Goal: Information Seeking & Learning: Learn about a topic

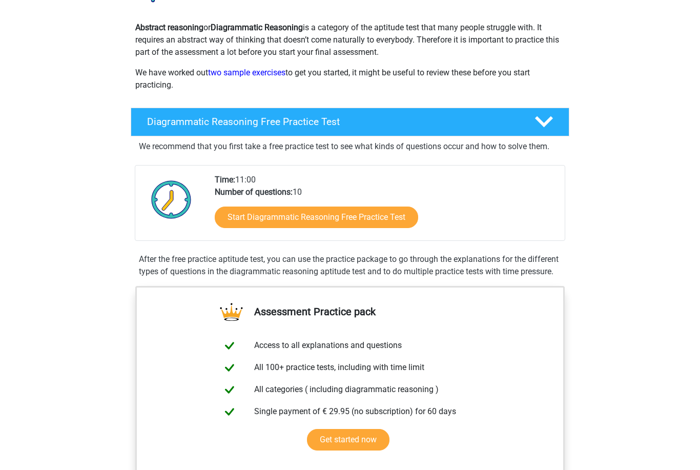
click at [390, 217] on link "Start Diagrammatic Reasoning Free Practice Test" at bounding box center [317, 218] width 204 height 22
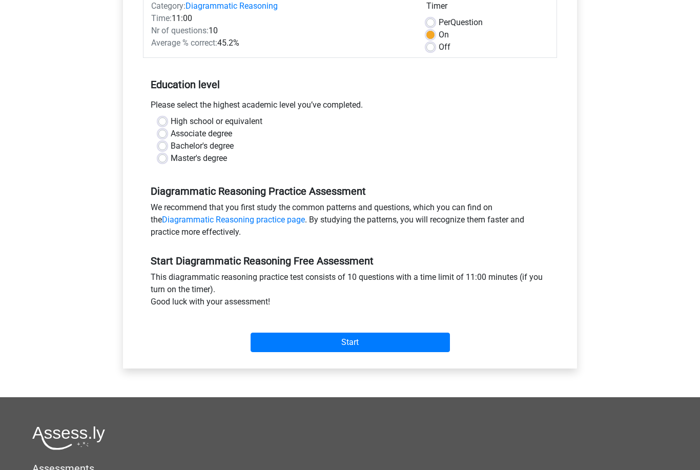
scroll to position [153, 0]
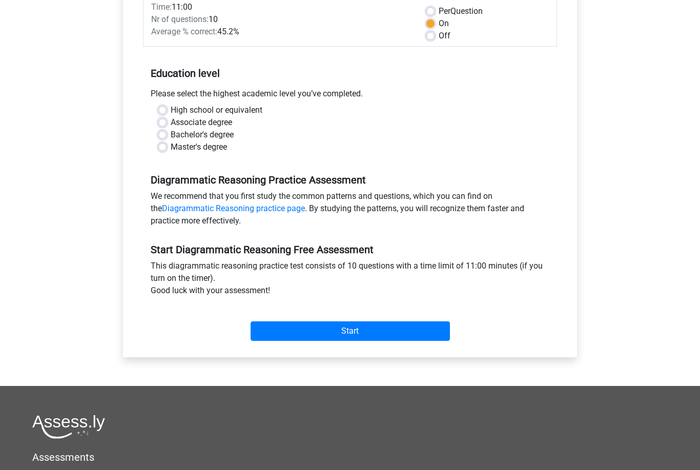
click at [217, 138] on label "Bachelor's degree" at bounding box center [202, 135] width 63 height 12
click at [167, 138] on input "Bachelor's degree" at bounding box center [162, 134] width 8 height 10
radio input "true"
click at [346, 332] on input "Start" at bounding box center [350, 330] width 199 height 19
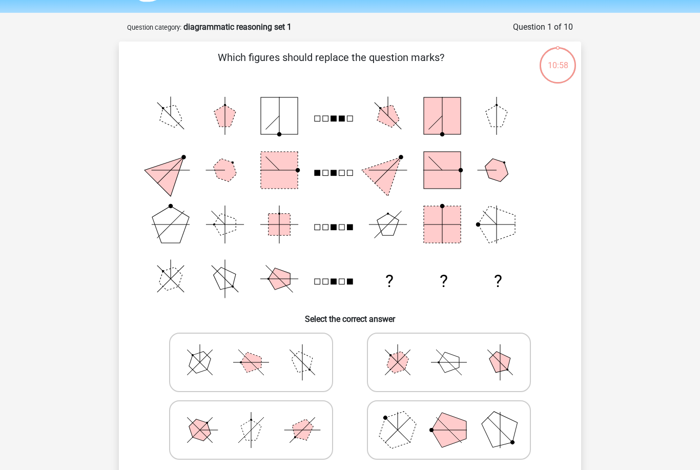
scroll to position [30, 0]
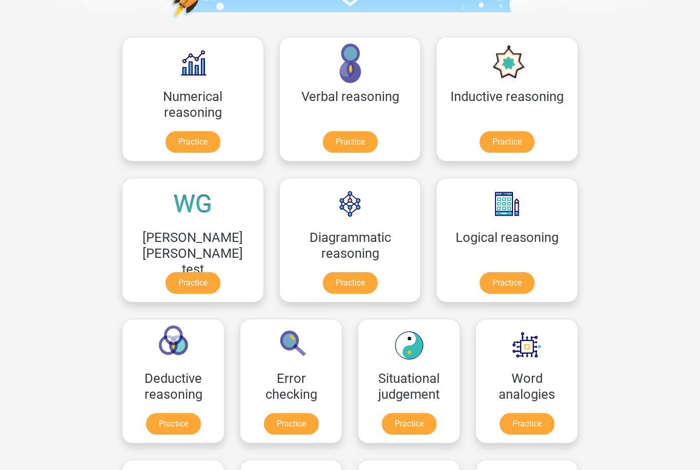
scroll to position [134, 0]
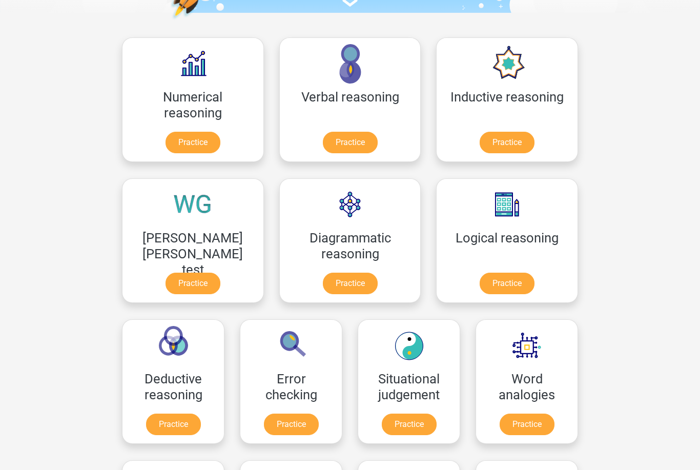
click at [323, 281] on link "Practice" at bounding box center [350, 284] width 55 height 22
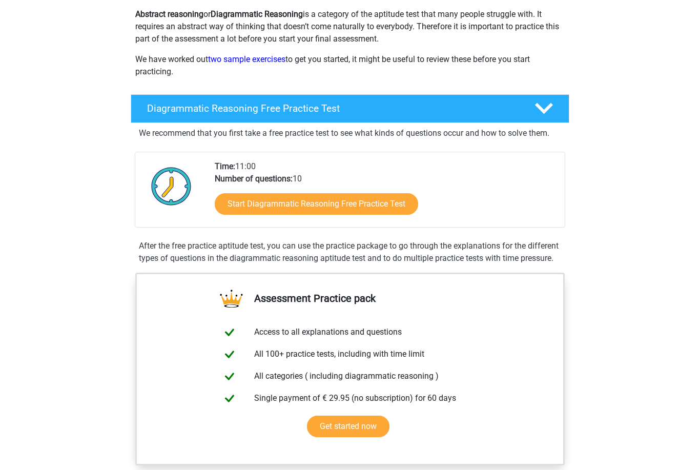
scroll to position [107, 0]
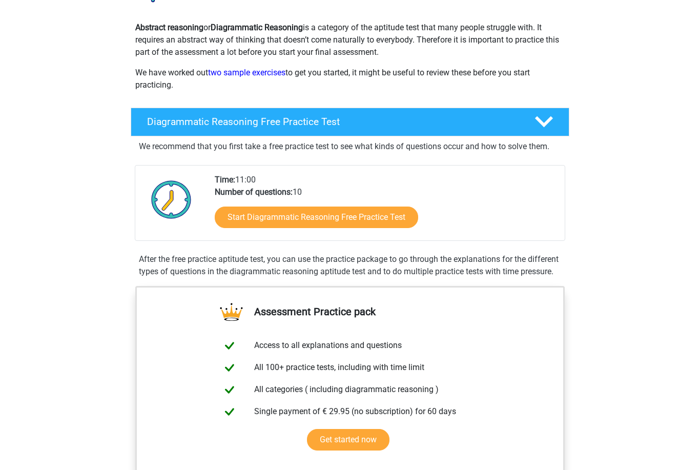
click at [393, 218] on link "Start Diagrammatic Reasoning Free Practice Test" at bounding box center [317, 218] width 204 height 22
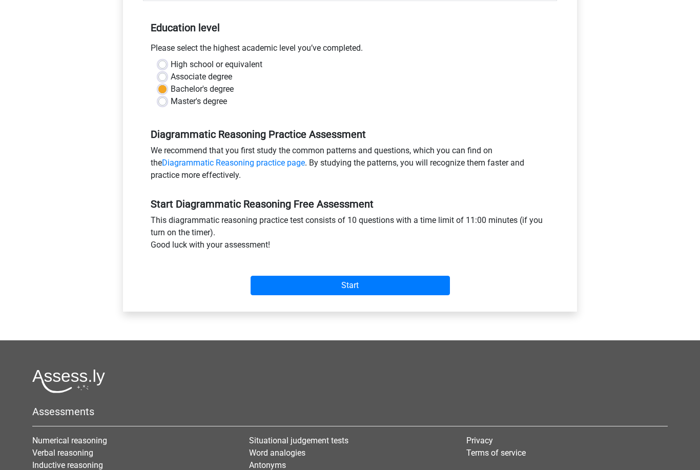
scroll to position [200, 0]
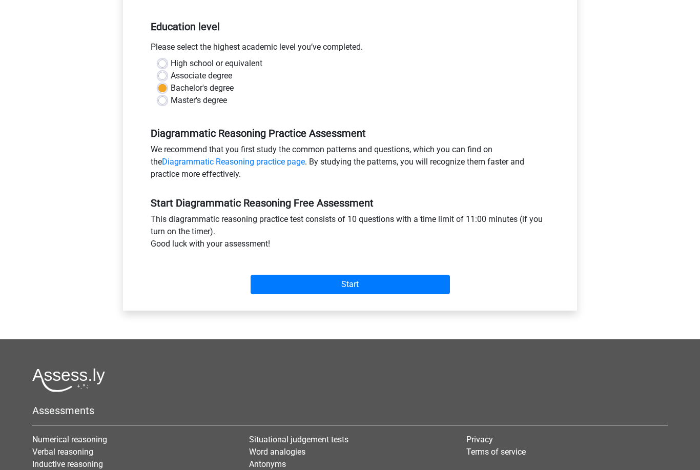
click at [351, 292] on input "Start" at bounding box center [350, 284] width 199 height 19
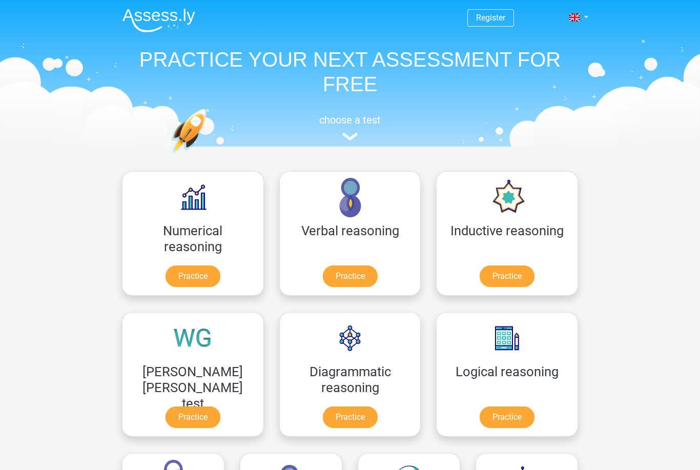
scroll to position [167, 0]
